Goal: Task Accomplishment & Management: Use online tool/utility

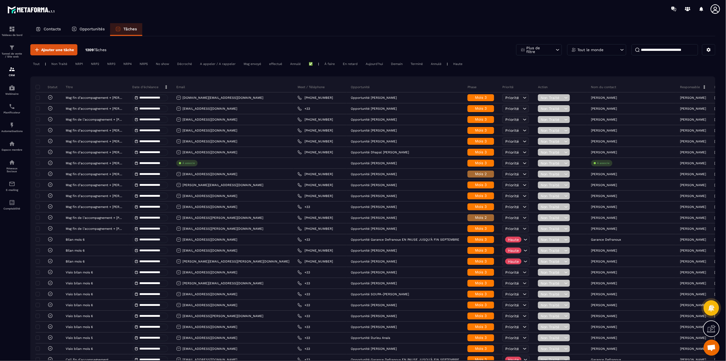
click at [218, 35] on div "Contacts Opportunités Tâches" at bounding box center [372, 29] width 685 height 13
click at [719, 10] on icon at bounding box center [715, 9] width 11 height 11
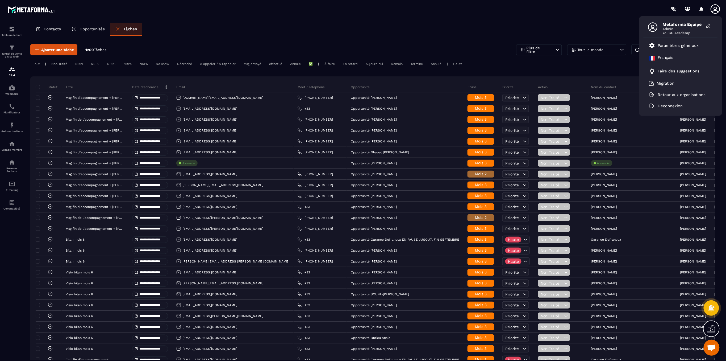
click at [528, 23] on section "**********" at bounding box center [363, 197] width 726 height 358
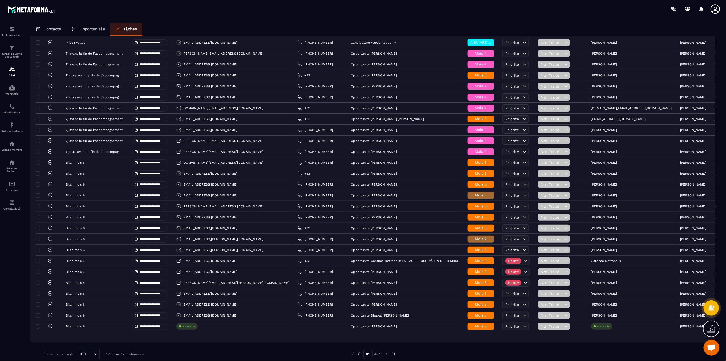
scroll to position [861, 0]
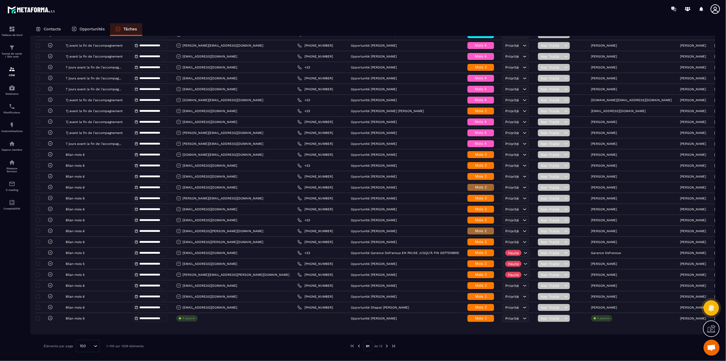
click at [388, 346] on img at bounding box center [387, 345] width 5 height 5
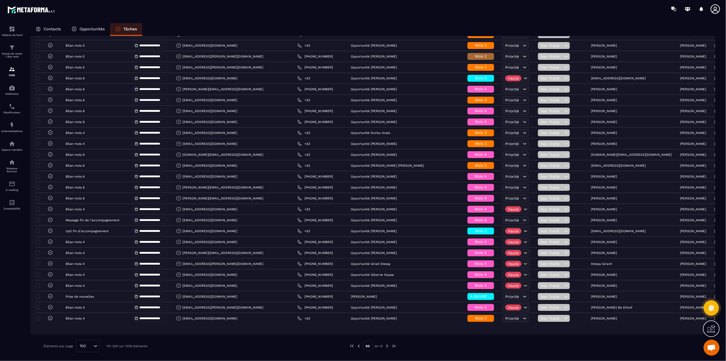
click at [388, 348] on img at bounding box center [387, 345] width 5 height 5
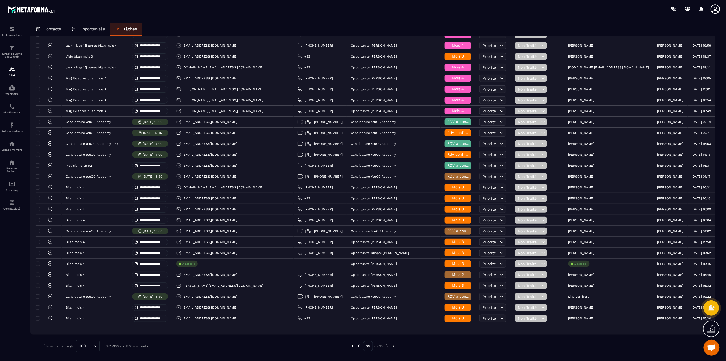
click at [387, 346] on img at bounding box center [387, 345] width 5 height 5
